Goal: Communication & Community: Ask a question

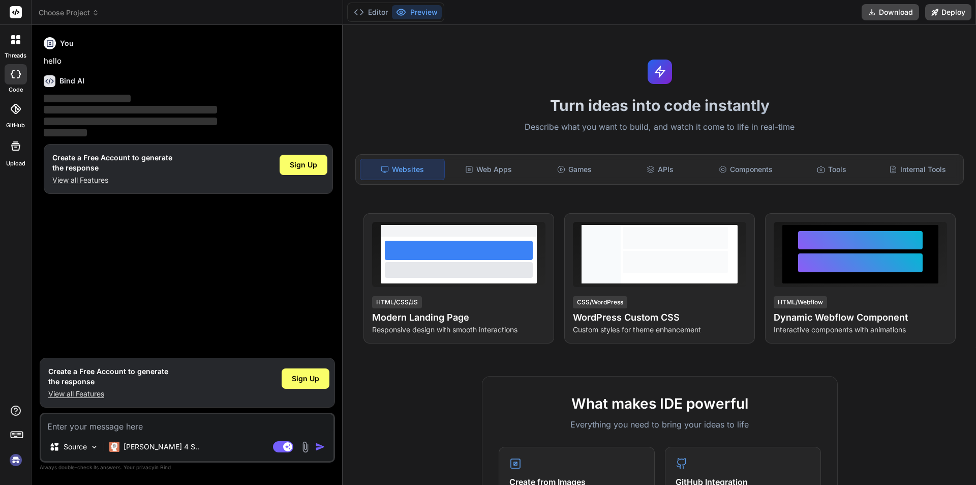
type textarea "x"
click at [217, 48] on div "You" at bounding box center [188, 43] width 289 height 12
click at [247, 47] on div "You" at bounding box center [188, 43] width 289 height 12
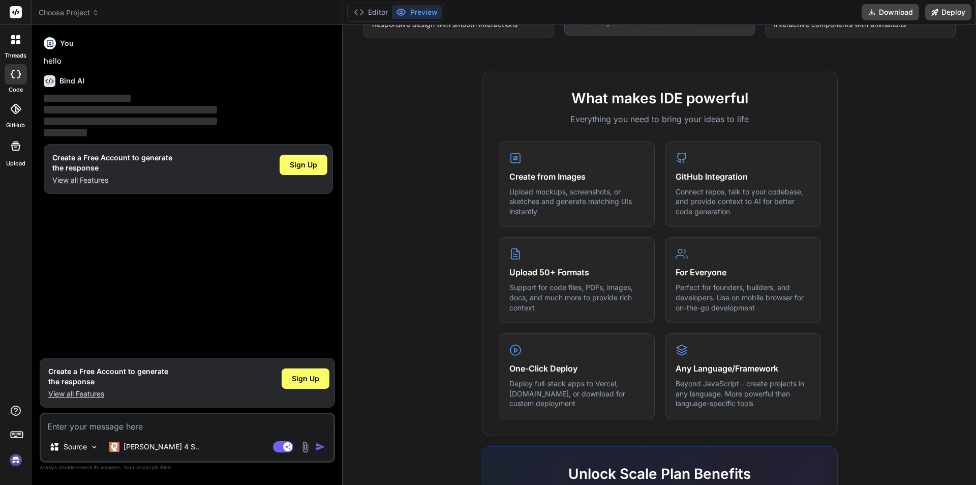
scroll to position [485, 0]
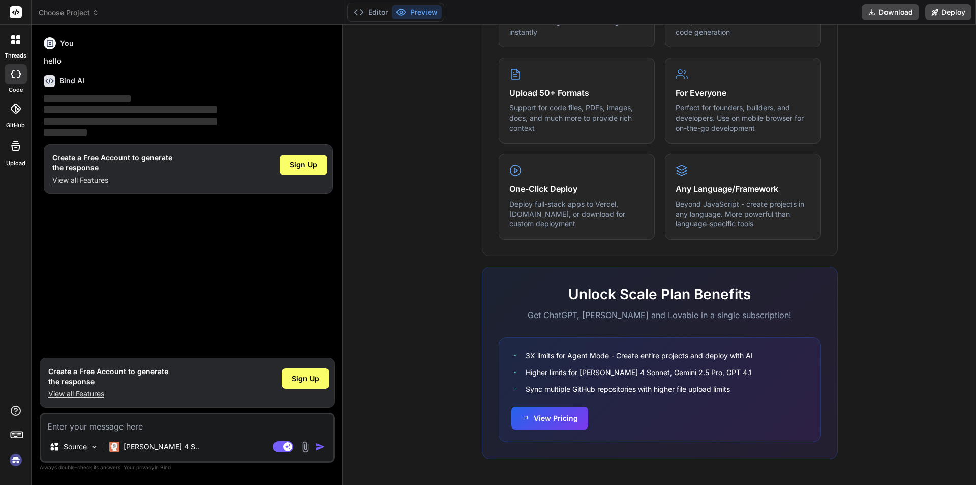
click at [271, 297] on div "You hello Bind AI ‌ ‌ ‌ ‌ Create a Free Account to generate the response View a…" at bounding box center [188, 192] width 293 height 319
click at [16, 74] on icon at bounding box center [16, 74] width 10 height 8
click at [311, 175] on div "Sign Up" at bounding box center [304, 169] width 48 height 33
click at [307, 168] on span "Sign Up" at bounding box center [303, 165] width 27 height 10
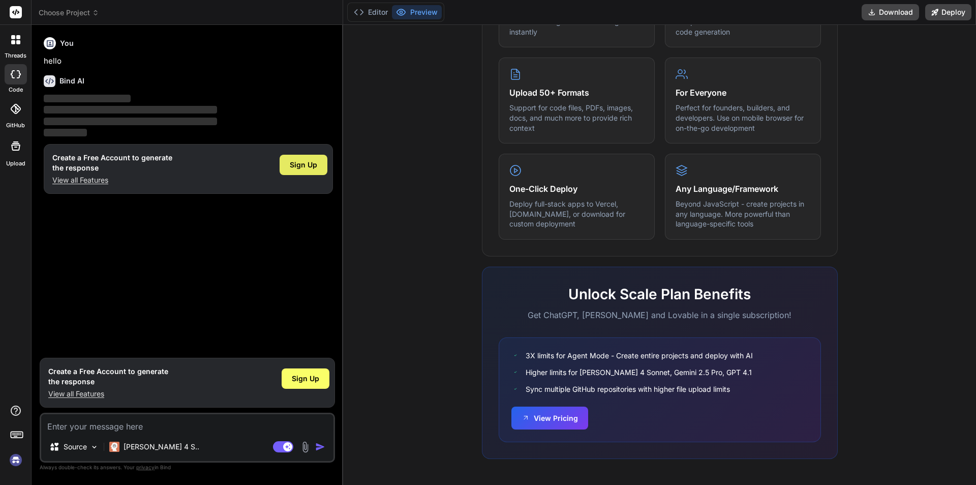
type textarea "x"
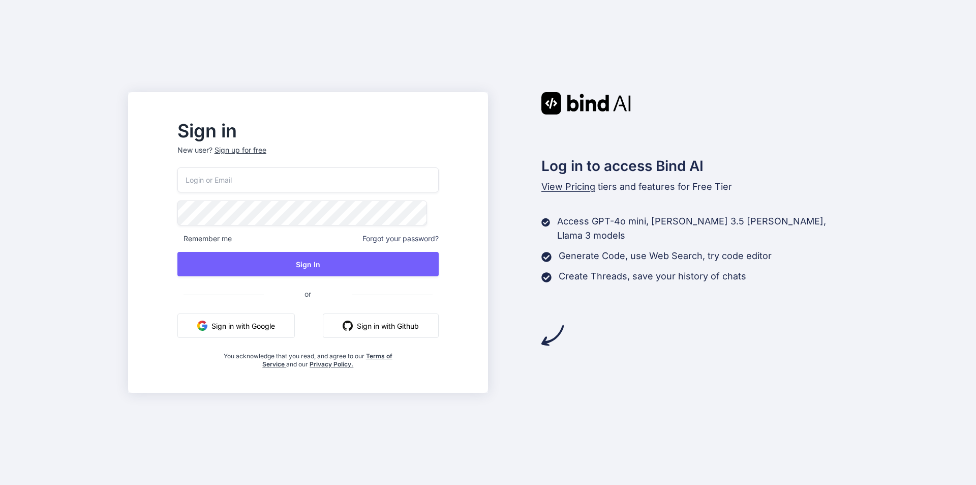
click at [276, 185] on input "email" at bounding box center [307, 179] width 261 height 25
type input "sagararya015@gmail.com"
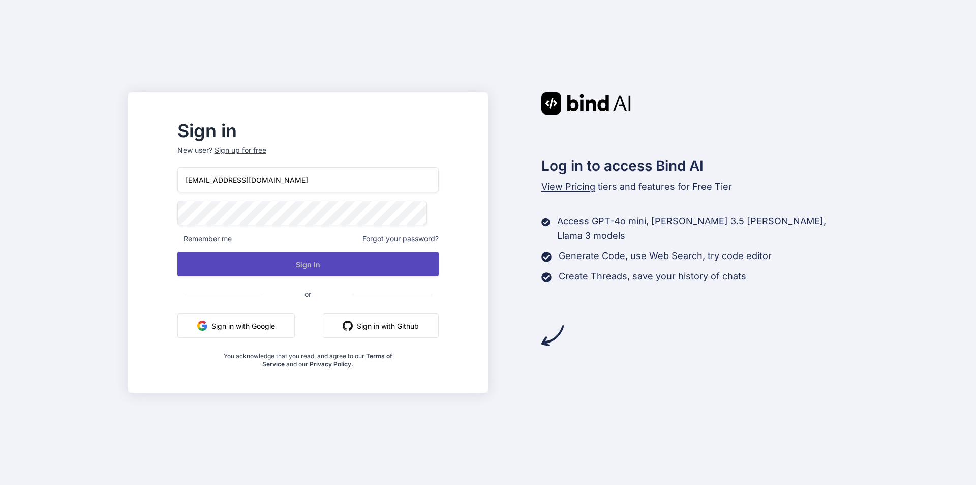
click at [314, 272] on button "Sign In" at bounding box center [307, 264] width 261 height 24
click at [383, 261] on button "Sign In" at bounding box center [307, 264] width 261 height 24
click at [381, 264] on button "Sign In" at bounding box center [307, 264] width 261 height 24
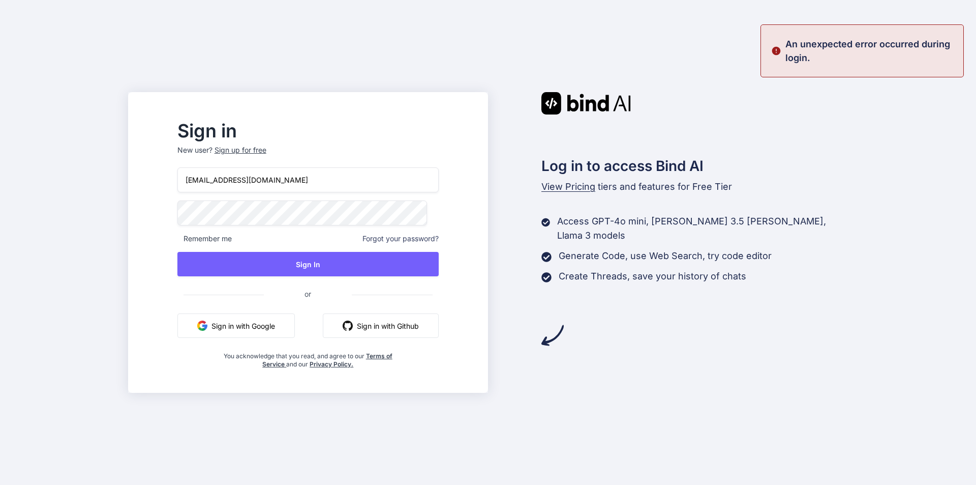
click at [427, 234] on span "Forgot your password?" at bounding box center [401, 238] width 76 height 10
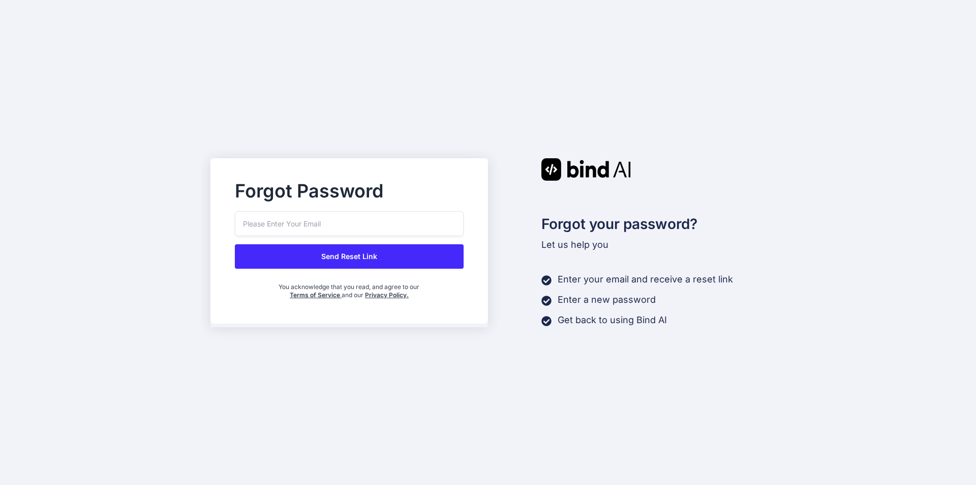
click at [429, 221] on input "email" at bounding box center [349, 223] width 229 height 25
type input "sagararya015@gmail.com"
click at [407, 255] on button "Send Reset Link" at bounding box center [349, 256] width 229 height 24
click at [401, 258] on button "Send Reset Link" at bounding box center [349, 256] width 229 height 24
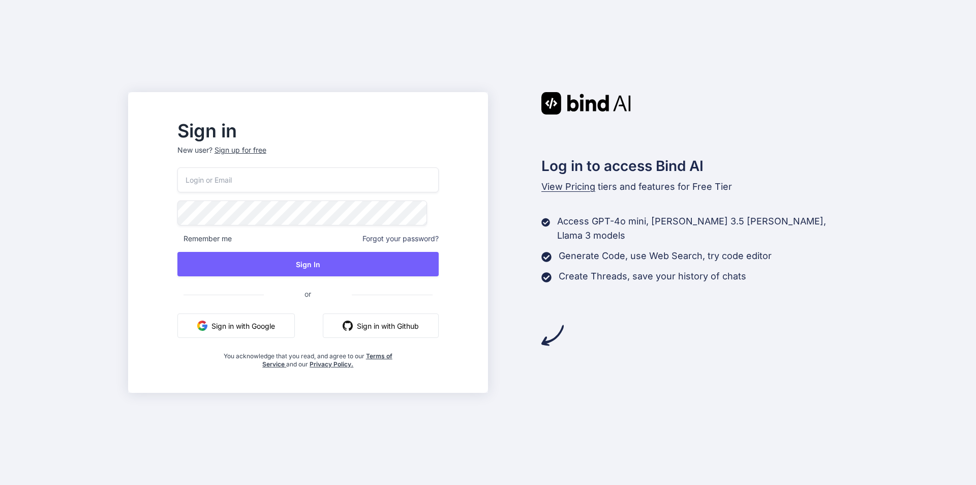
click at [225, 169] on input "email" at bounding box center [307, 179] width 261 height 25
type input "sagararya015@gmail.com"
click at [285, 248] on div "sagararya015@gmail.com Remember me Forgot your password? Sign In or Sign in wit…" at bounding box center [307, 267] width 261 height 201
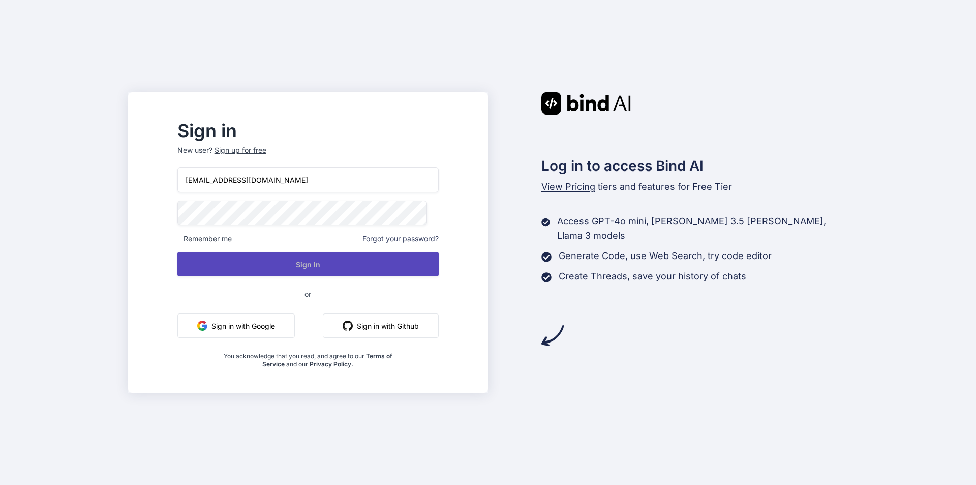
click at [287, 254] on button "Sign In" at bounding box center [307, 264] width 261 height 24
click at [301, 260] on button "Sign In" at bounding box center [307, 264] width 261 height 24
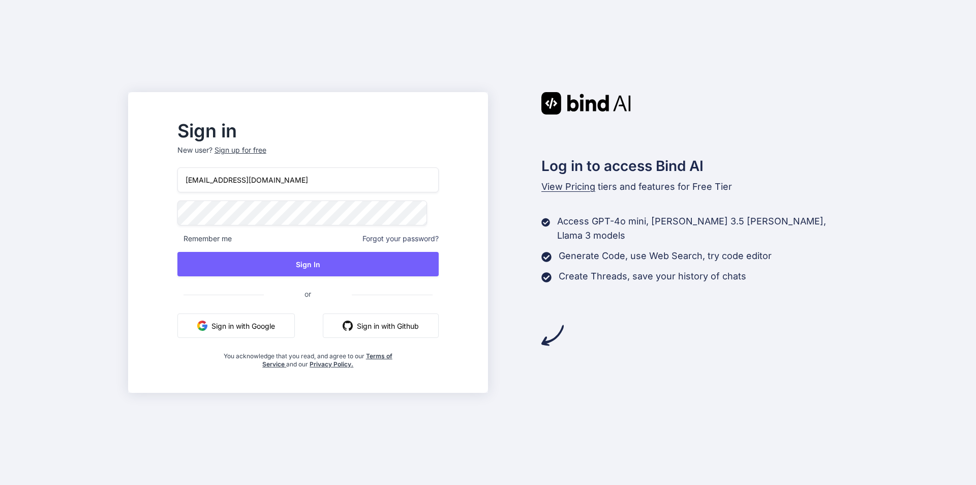
click at [266, 153] on div "Sign up for free" at bounding box center [241, 150] width 52 height 10
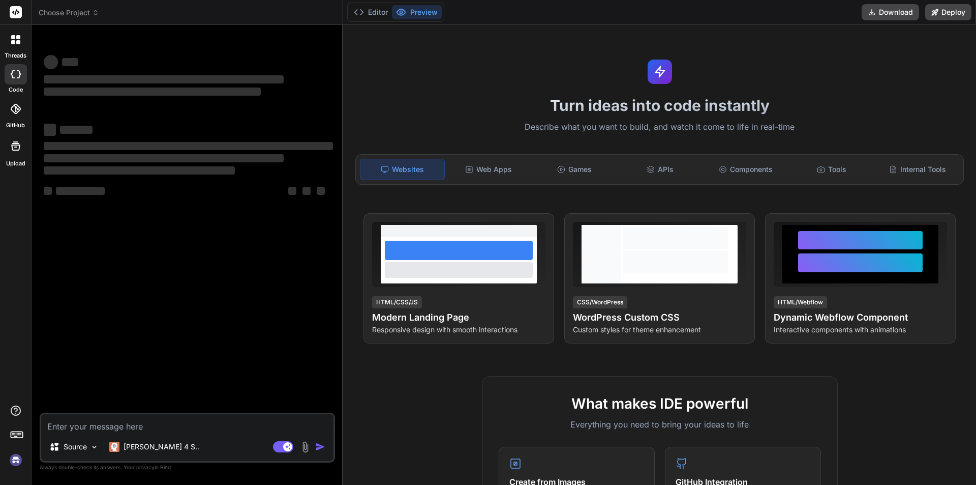
click at [118, 423] on textarea at bounding box center [187, 423] width 292 height 18
type textarea "x"
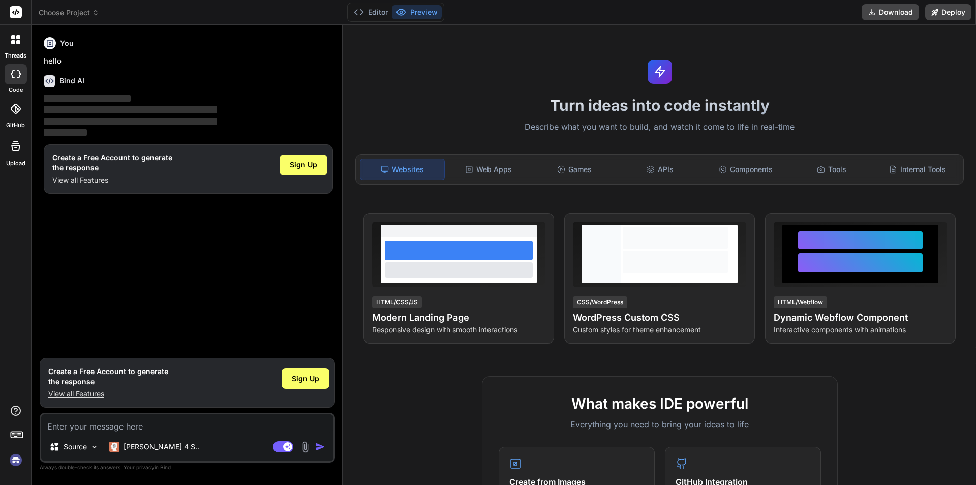
type textarea "h"
type textarea "x"
type textarea "he"
type textarea "x"
type textarea "hel"
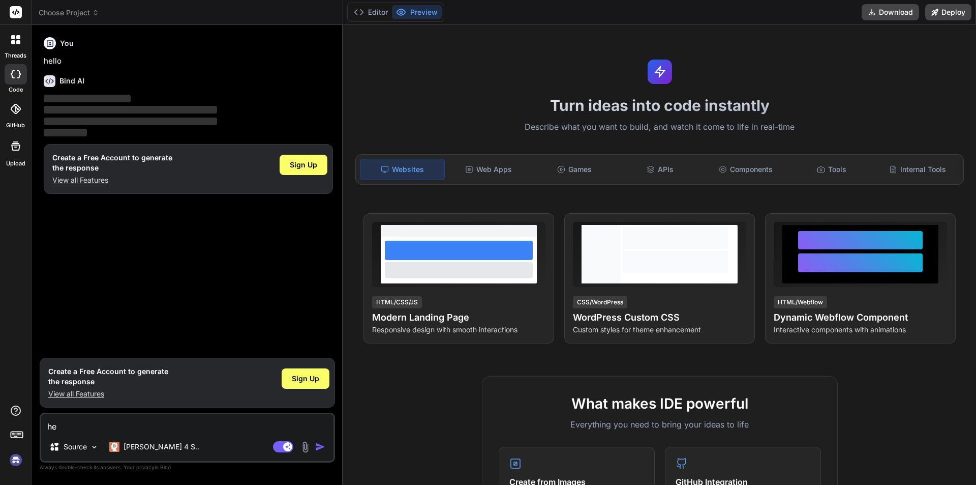
type textarea "x"
type textarea "hell"
type textarea "x"
type textarea "hello"
type textarea "x"
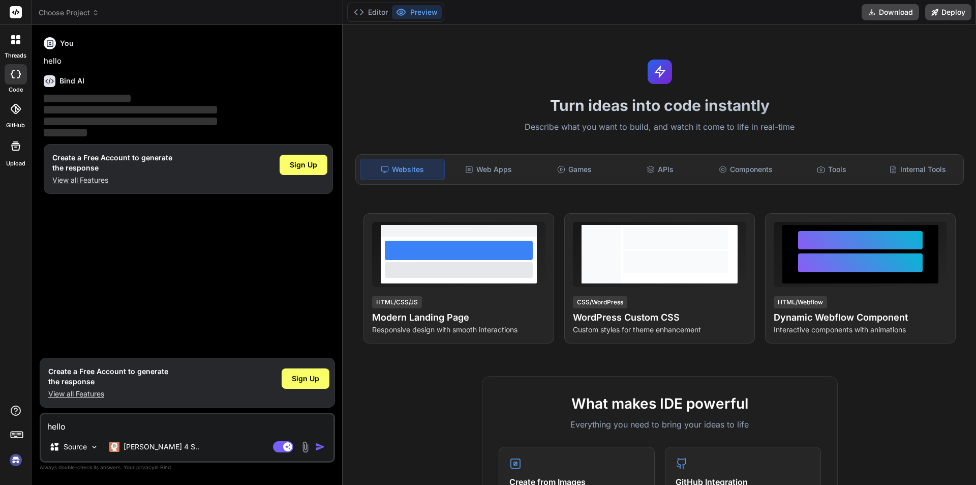
type textarea "hello"
click at [322, 443] on img "button" at bounding box center [320, 446] width 10 height 10
click at [320, 443] on img "button" at bounding box center [320, 446] width 10 height 10
click at [284, 75] on div "Bind AI" at bounding box center [188, 81] width 289 height 12
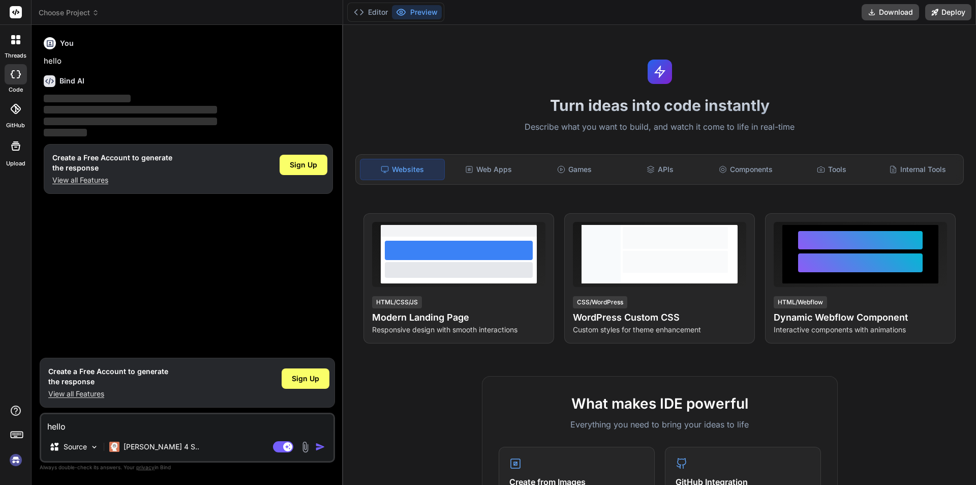
click at [317, 445] on img "button" at bounding box center [320, 446] width 10 height 10
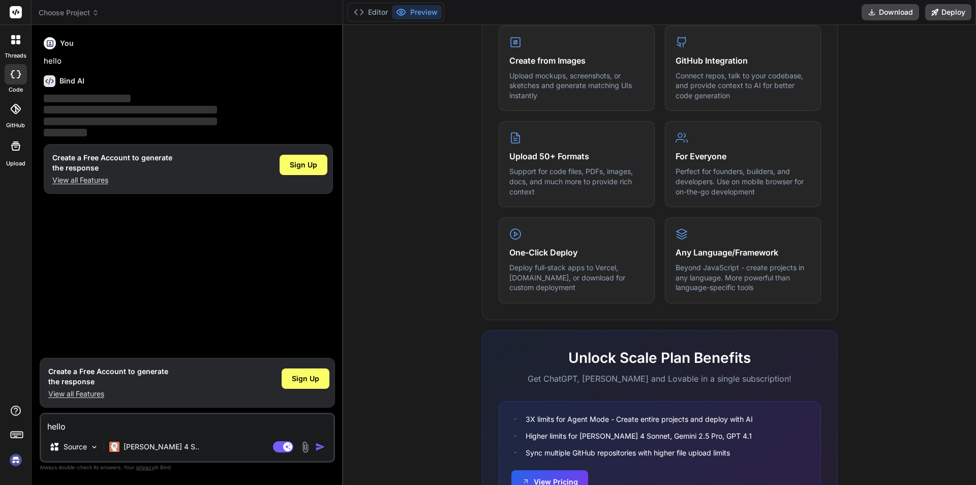
scroll to position [485, 0]
